Goal: Browse casually: Explore the website without a specific task or goal

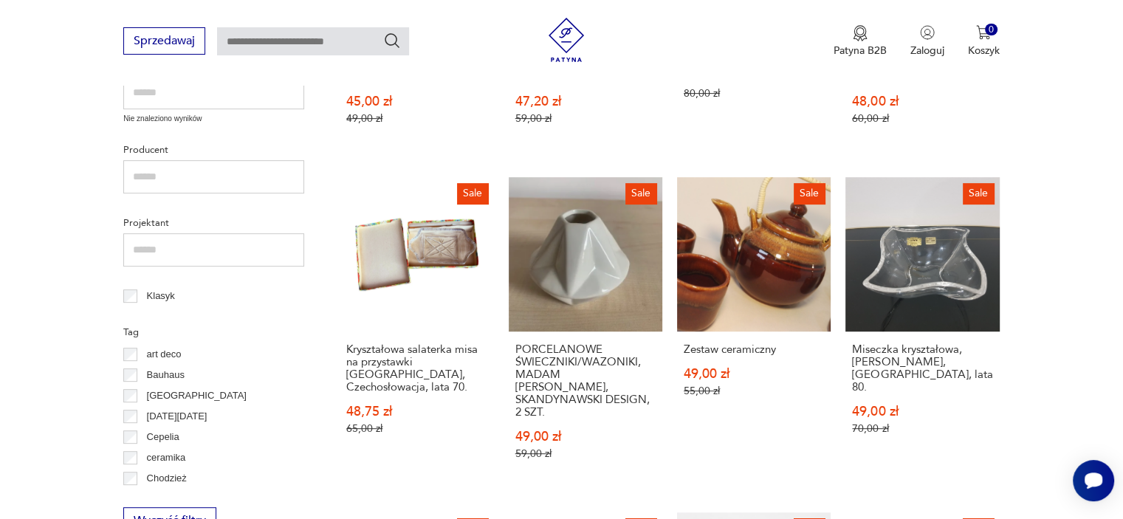
scroll to position [568, 0]
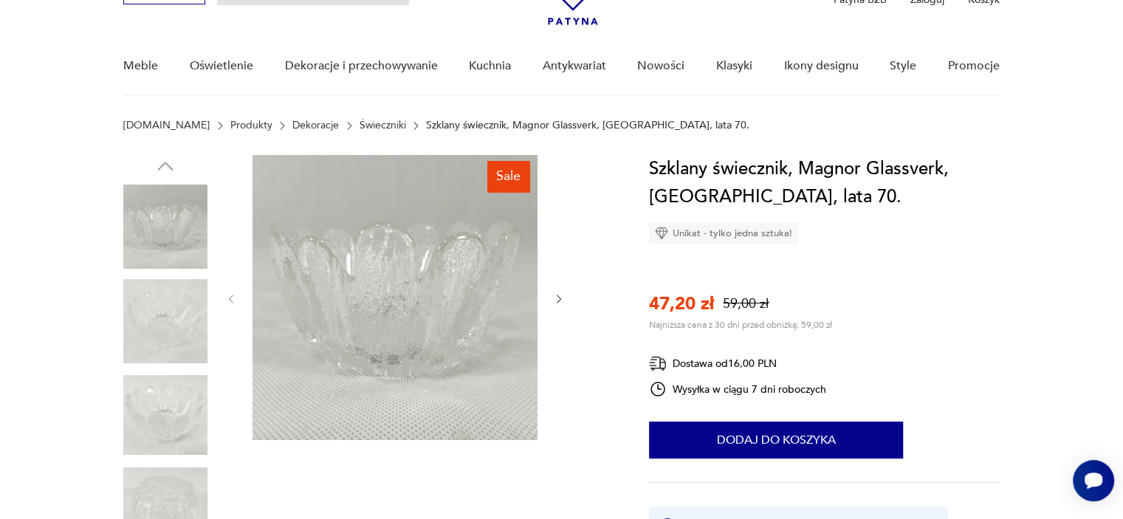
scroll to position [118, 0]
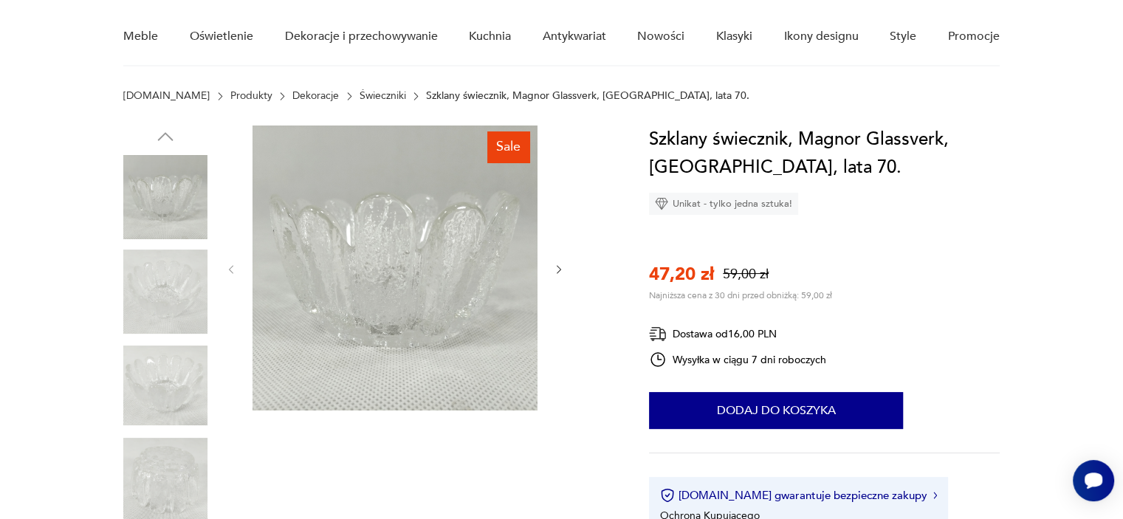
click at [561, 265] on icon "button" at bounding box center [559, 270] width 13 height 13
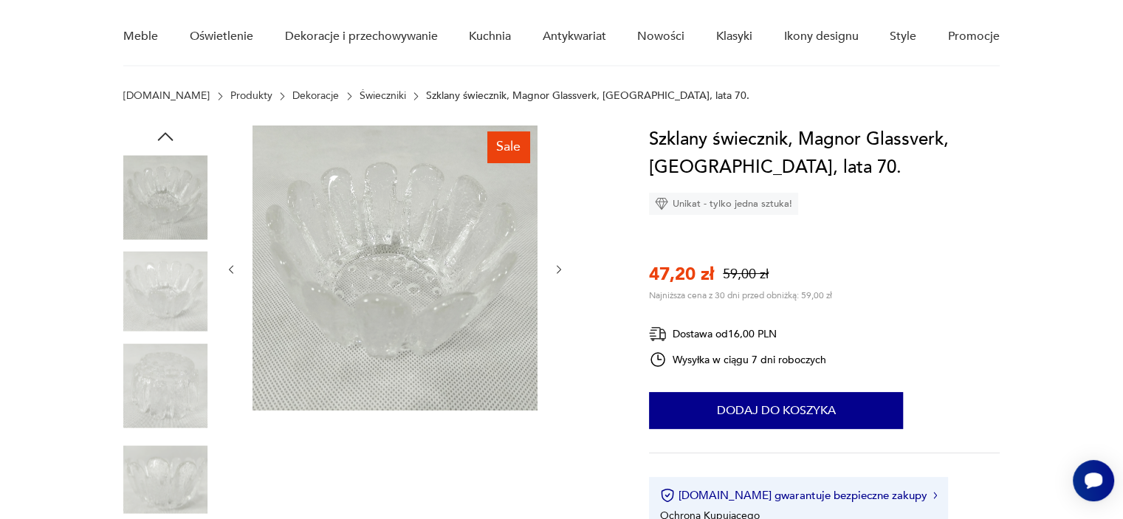
click at [561, 265] on icon "button" at bounding box center [559, 270] width 13 height 13
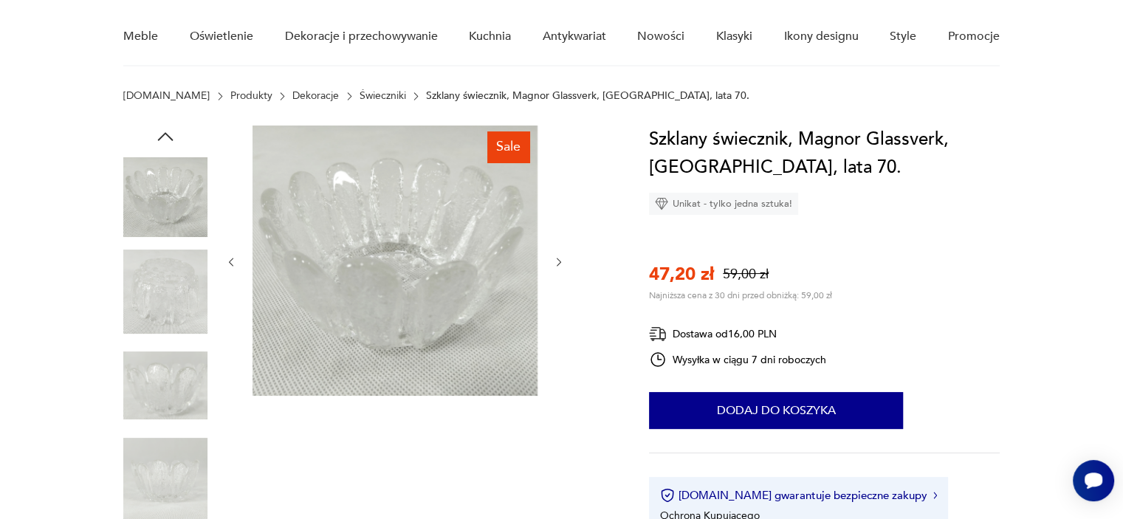
click at [561, 265] on icon "button" at bounding box center [559, 262] width 13 height 13
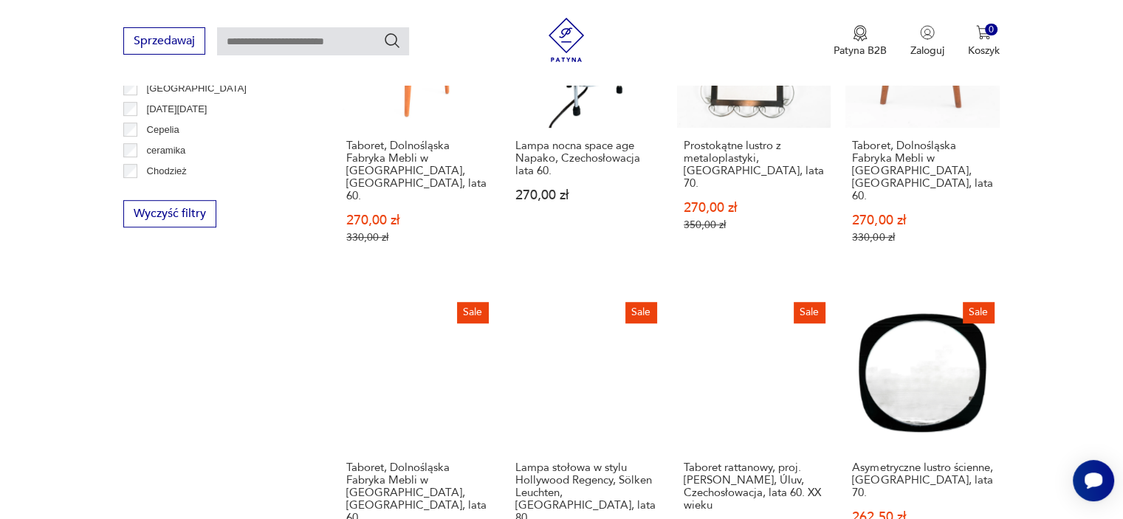
scroll to position [954, 0]
